Goal: Information Seeking & Learning: Learn about a topic

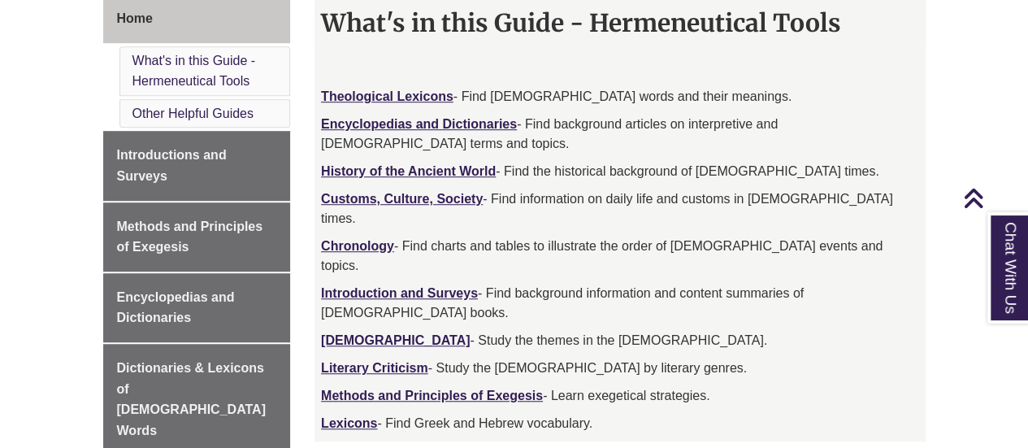
scroll to position [483, 0]
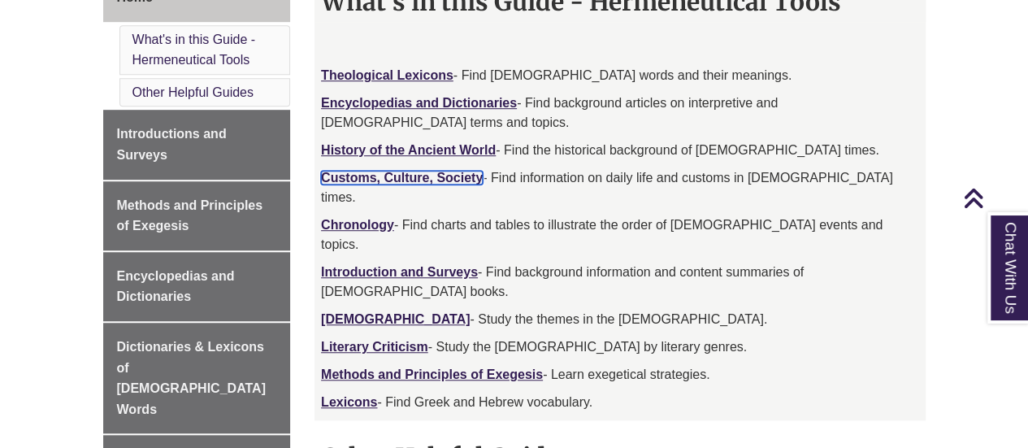
click at [414, 180] on strong "Customs, Culture, Society" at bounding box center [402, 178] width 162 height 14
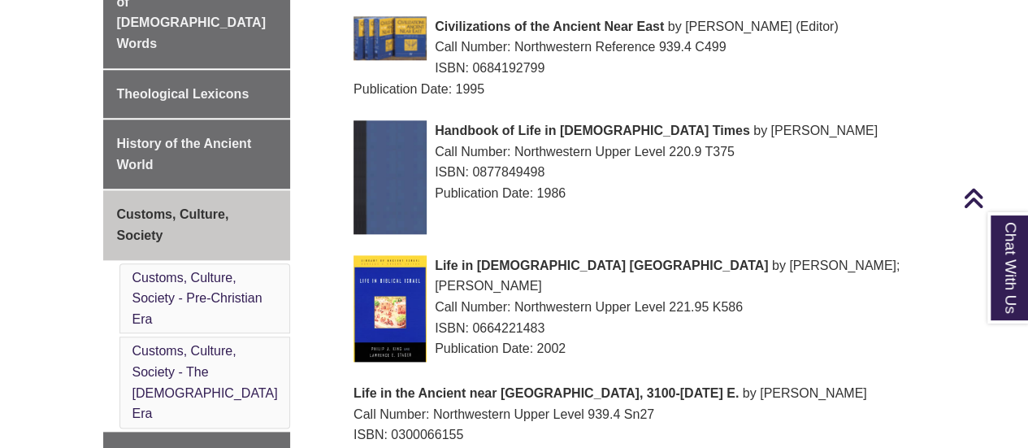
scroll to position [782, 0]
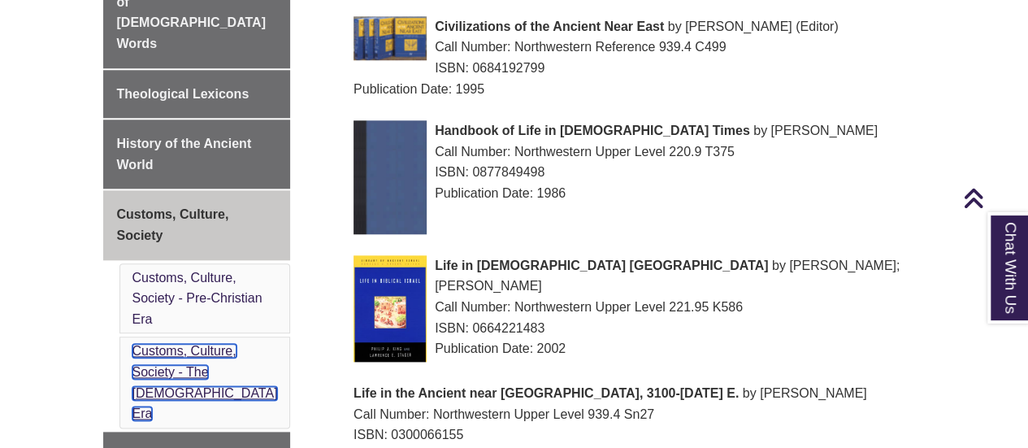
click at [222, 344] on link "Customs, Culture, Society - The [DEMOGRAPHIC_DATA] Era" at bounding box center [204, 382] width 145 height 76
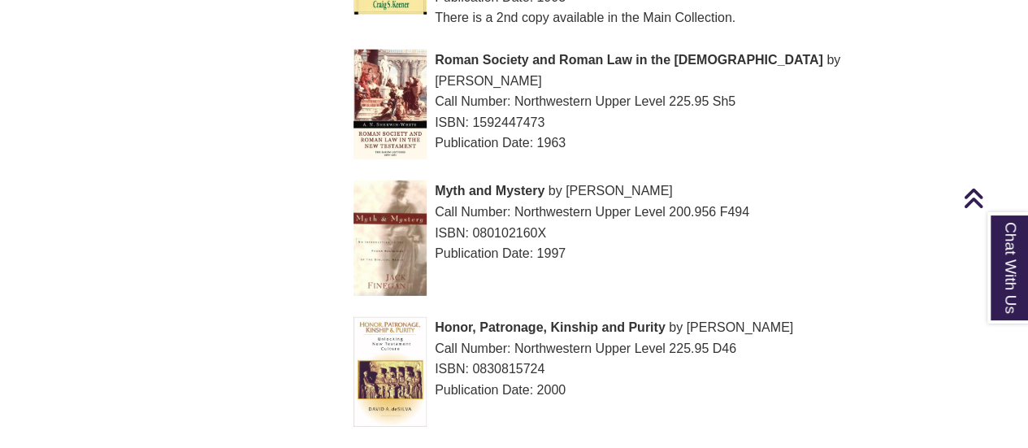
scroll to position [2335, 0]
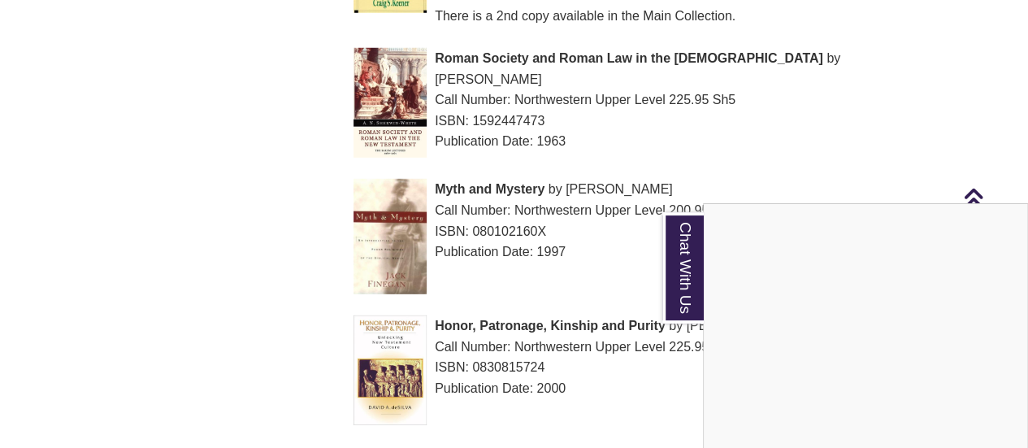
scroll to position [782, 0]
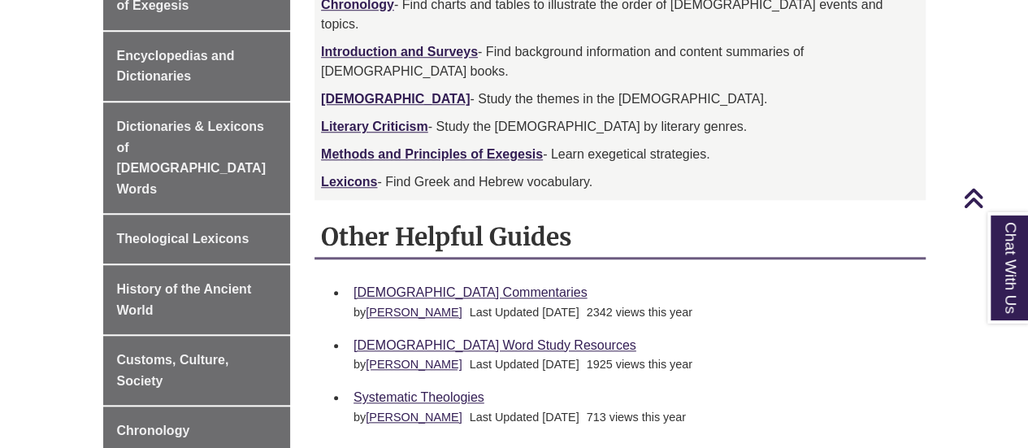
scroll to position [705, 0]
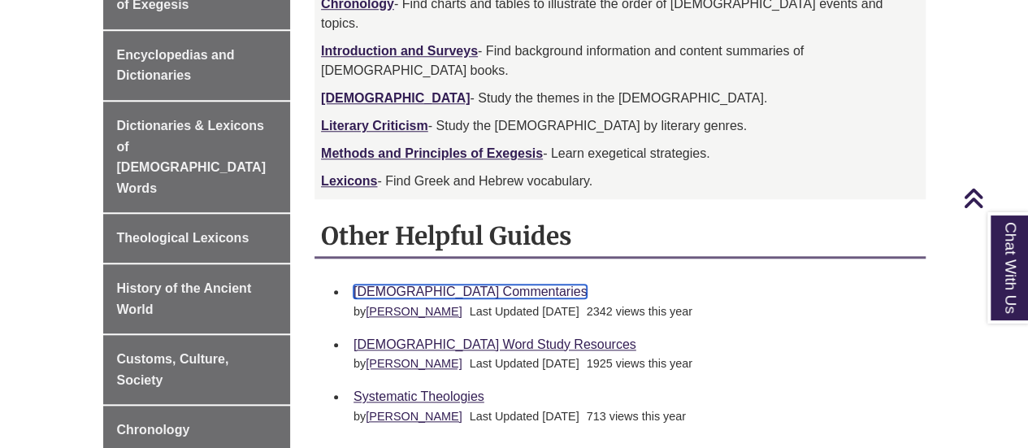
click at [468, 284] on link "[DEMOGRAPHIC_DATA] Commentaries" at bounding box center [469, 291] width 233 height 14
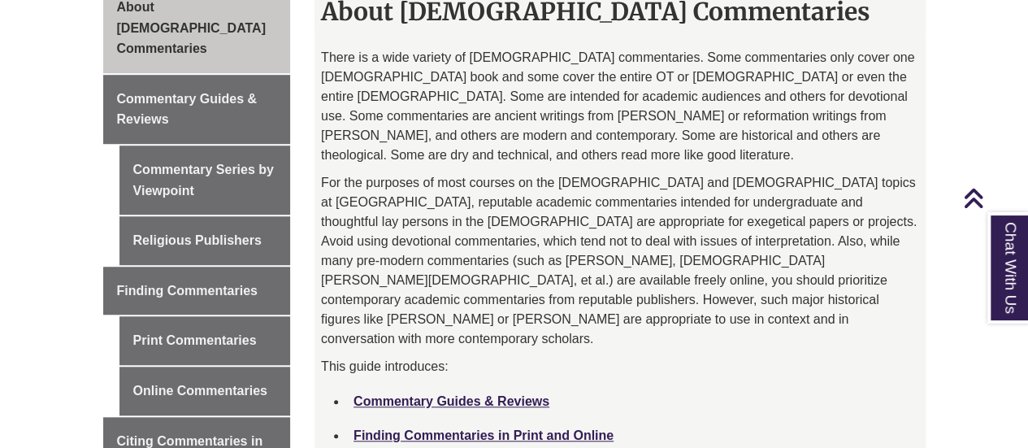
scroll to position [579, 0]
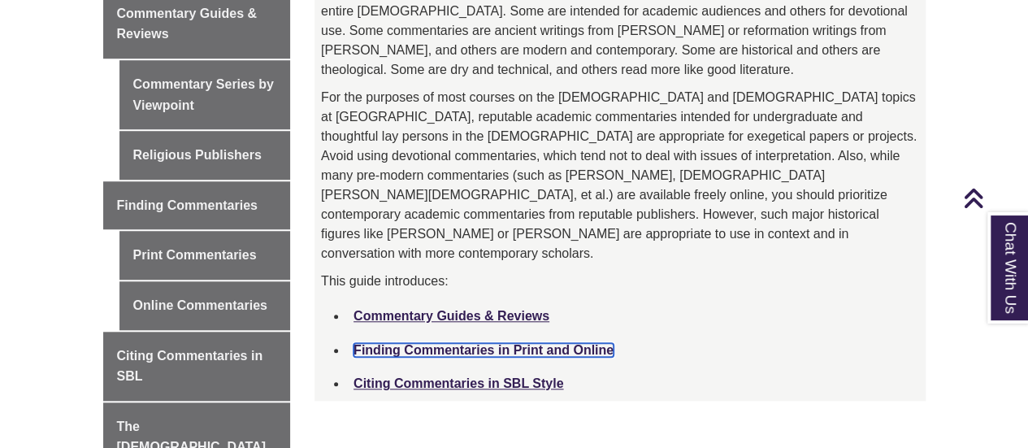
click at [452, 343] on link "Finding Commentaries in Print and Online" at bounding box center [483, 350] width 260 height 14
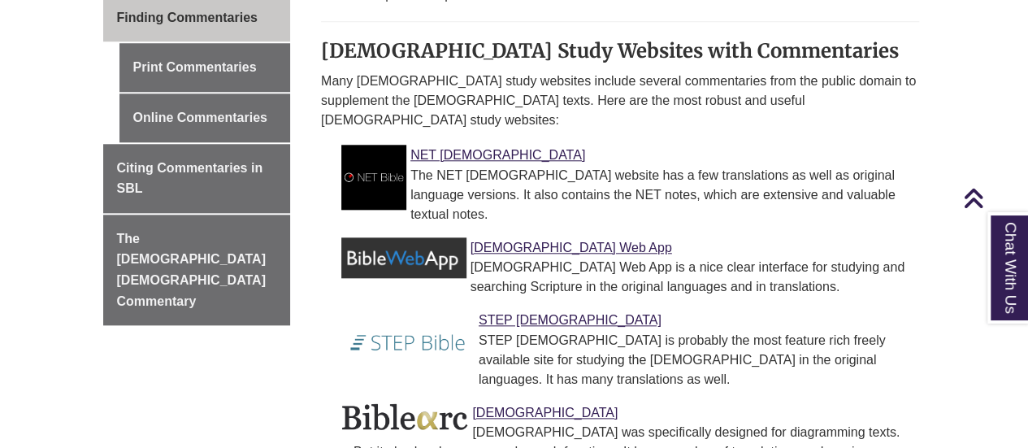
scroll to position [767, 0]
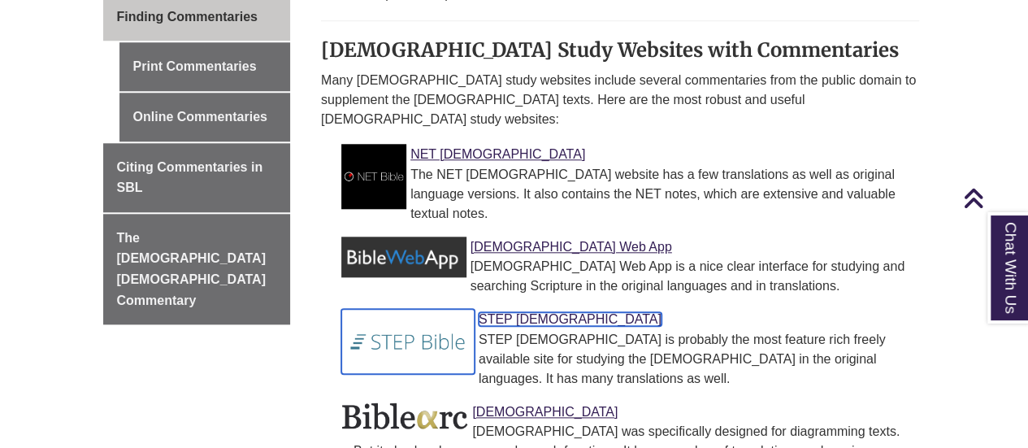
click at [506, 312] on link "STEP Bible" at bounding box center [570, 319] width 183 height 14
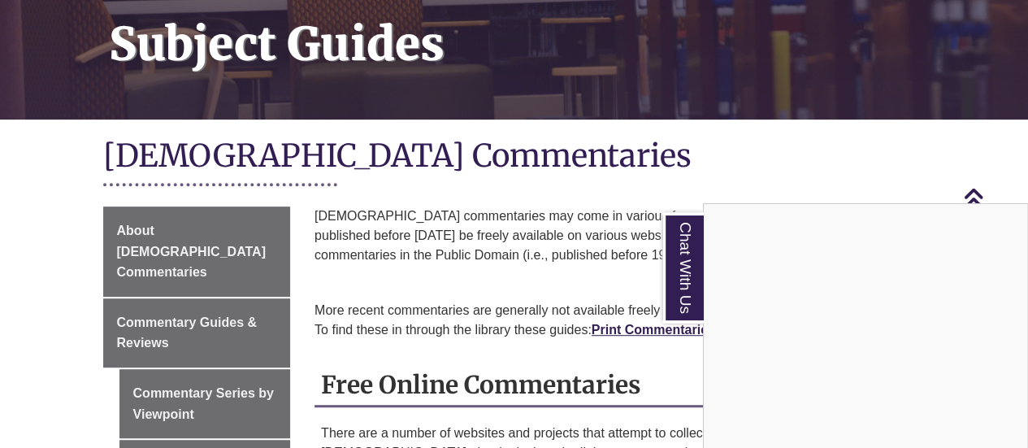
scroll to position [148, 0]
